Goal: Task Accomplishment & Management: Manage account settings

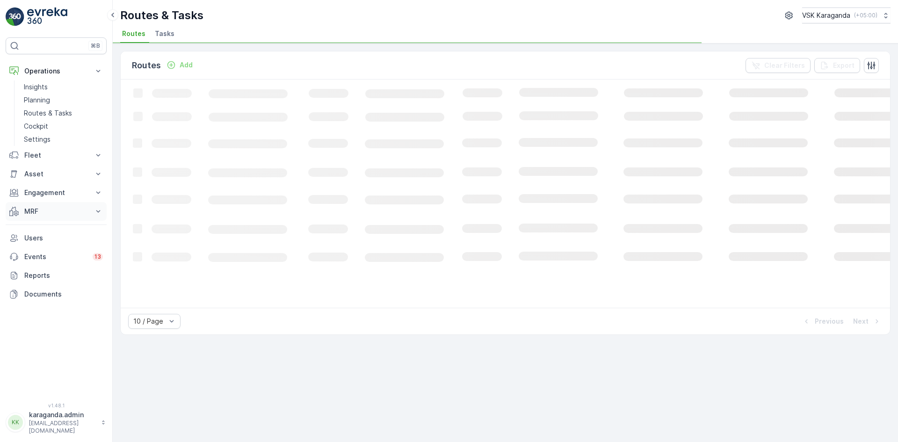
click at [29, 213] on p "MRF" at bounding box center [56, 211] width 64 height 9
click at [36, 229] on p "Входящий & Исходящий" at bounding box center [63, 227] width 79 height 9
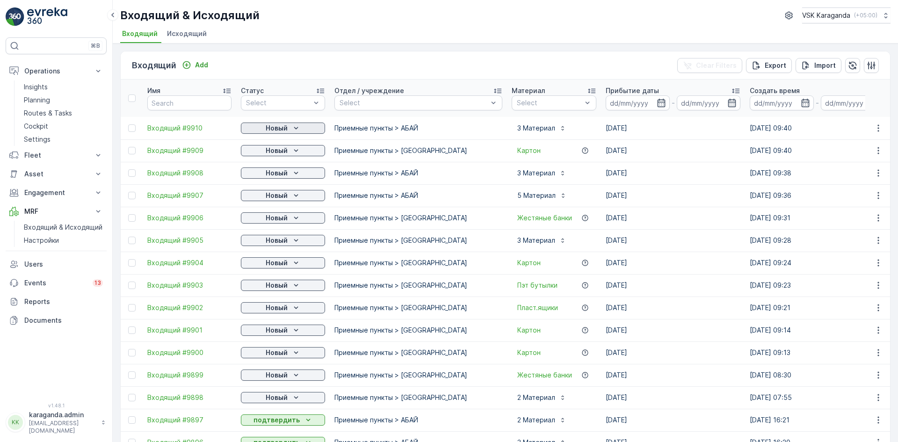
click at [286, 130] on p "Новый" at bounding box center [277, 127] width 22 height 9
click at [285, 154] on span "подтвердить" at bounding box center [267, 155] width 43 height 9
click at [288, 150] on div "Новый" at bounding box center [283, 150] width 77 height 9
click at [280, 175] on span "подтвердить" at bounding box center [267, 177] width 43 height 9
click at [293, 171] on icon "Новый" at bounding box center [295, 172] width 9 height 9
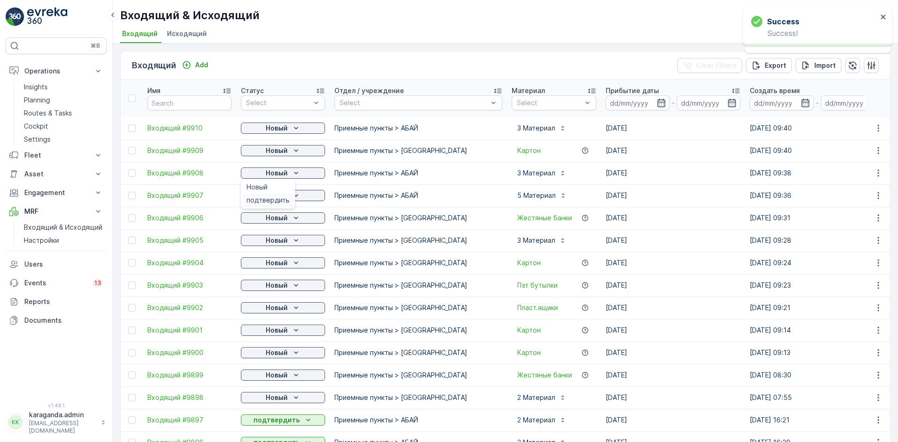
click at [276, 202] on span "подтвердить" at bounding box center [267, 199] width 43 height 9
click at [275, 224] on span "подтвердить" at bounding box center [267, 222] width 43 height 9
click at [287, 218] on p "Новый" at bounding box center [277, 217] width 22 height 9
click at [270, 245] on span "подтвердить" at bounding box center [267, 244] width 43 height 9
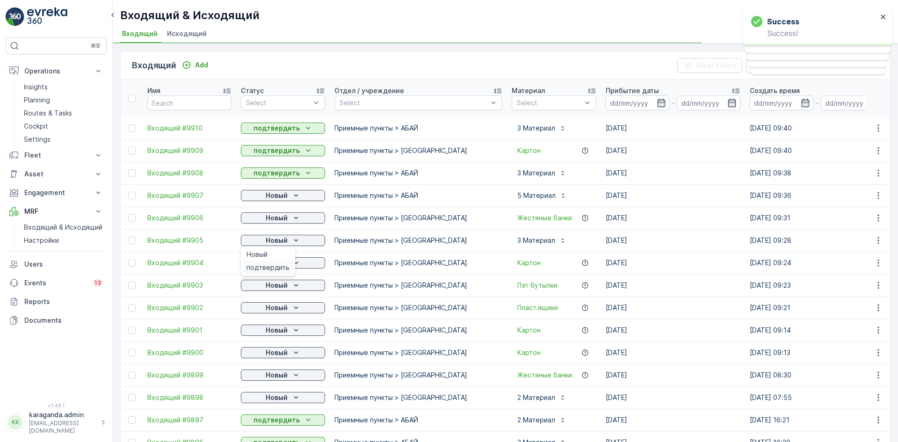
click at [273, 265] on span "подтвердить" at bounding box center [267, 267] width 43 height 9
click at [285, 263] on p "Новый" at bounding box center [277, 262] width 22 height 9
click at [267, 290] on span "подтвердить" at bounding box center [267, 289] width 43 height 9
click at [274, 313] on span "подтвердить" at bounding box center [267, 312] width 43 height 9
click at [288, 308] on div "Новый" at bounding box center [283, 307] width 77 height 9
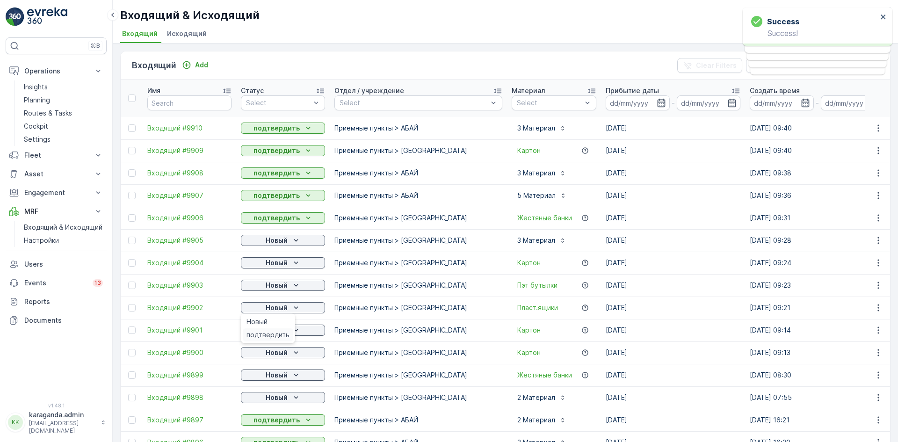
click at [264, 332] on span "подтвердить" at bounding box center [267, 334] width 43 height 9
click at [294, 330] on icon "Новый" at bounding box center [295, 329] width 9 height 9
click at [276, 353] on span "подтвердить" at bounding box center [267, 357] width 43 height 9
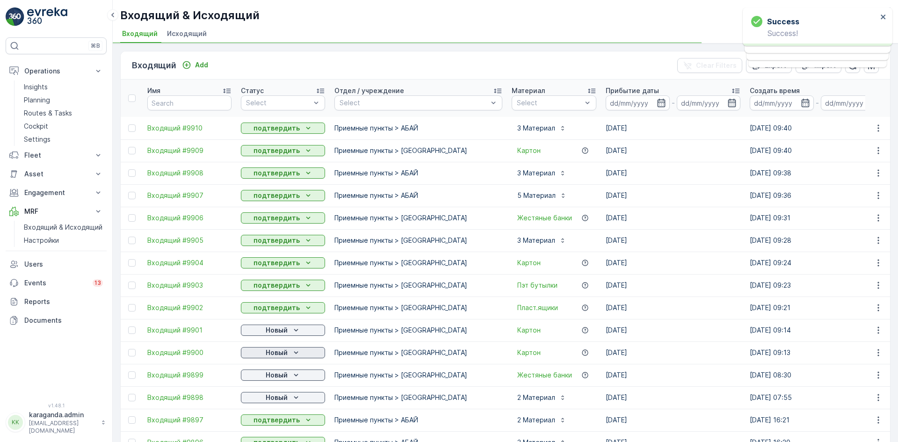
click at [293, 353] on icon "Новый" at bounding box center [295, 352] width 9 height 9
click at [274, 375] on span "подтвердить" at bounding box center [267, 379] width 43 height 9
click at [293, 371] on icon "Новый" at bounding box center [295, 374] width 9 height 9
click at [274, 398] on span "подтвердить" at bounding box center [267, 401] width 43 height 9
click at [289, 399] on div "Новый" at bounding box center [283, 397] width 77 height 9
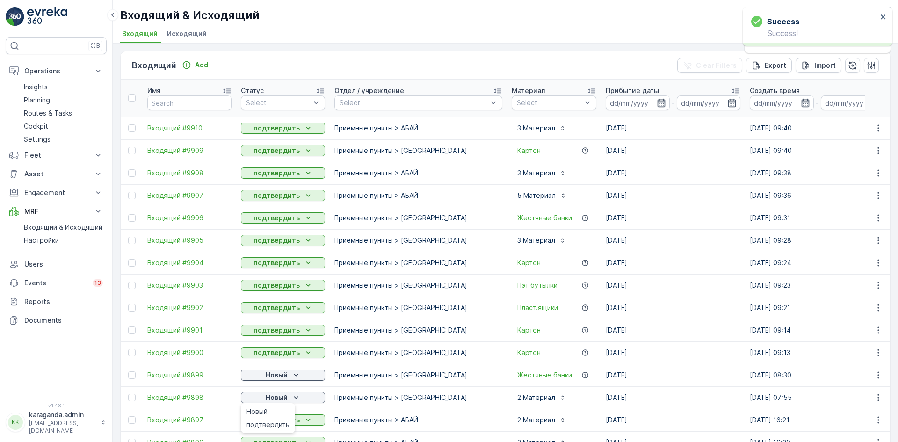
drag, startPoint x: 276, startPoint y: 422, endPoint x: 276, endPoint y: 430, distance: 8.4
click at [276, 423] on span "подтвердить" at bounding box center [267, 424] width 43 height 9
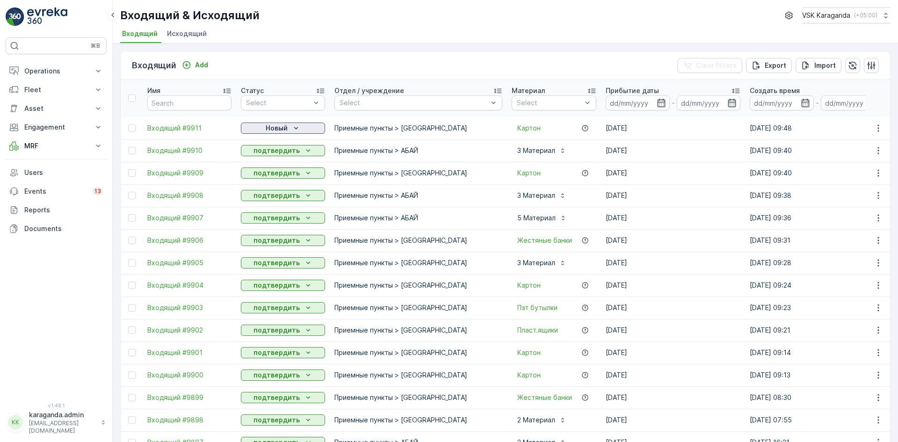
click at [281, 130] on p "Новый" at bounding box center [277, 127] width 22 height 9
click at [281, 156] on span "подтвердить" at bounding box center [267, 155] width 43 height 9
